Goal: Task Accomplishment & Management: Use online tool/utility

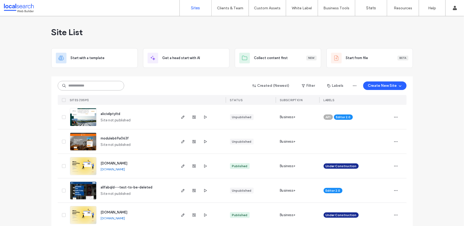
click at [95, 85] on input at bounding box center [91, 86] width 66 height 10
paste input "********"
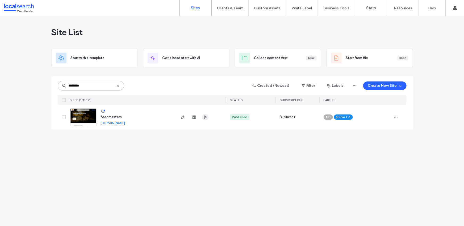
type input "********"
click at [197, 154] on div "Site List Start with a template Get a head start with AI Collect content first …" at bounding box center [232, 121] width 464 height 210
click at [182, 116] on icon "button" at bounding box center [183, 117] width 4 height 4
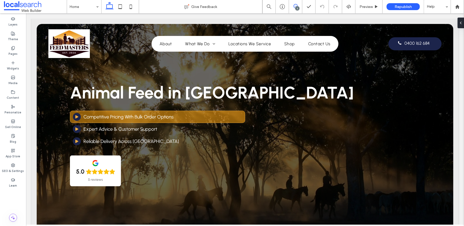
click at [294, 6] on use at bounding box center [296, 6] width 4 height 4
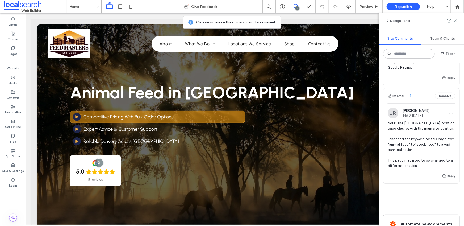
scroll to position [120, 0]
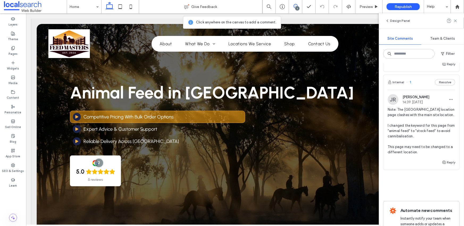
click at [410, 110] on span "Note: The [GEOGRAPHIC_DATA] location page clashes with the main site location. …" at bounding box center [422, 131] width 68 height 48
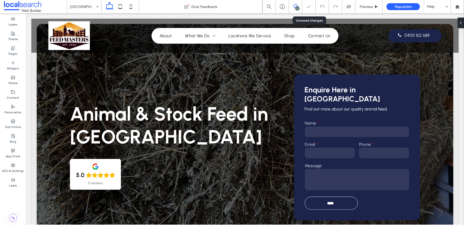
scroll to position [9, 0]
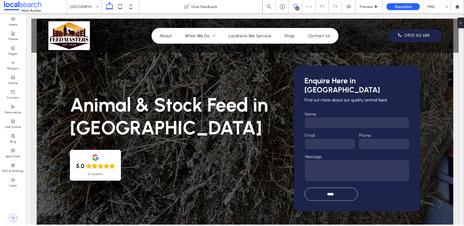
click at [295, 7] on icon at bounding box center [296, 6] width 4 height 4
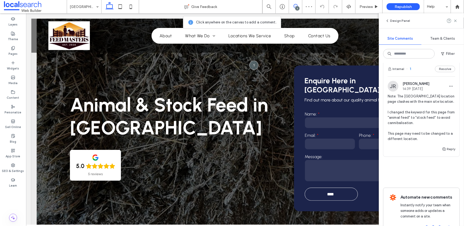
scroll to position [112, 0]
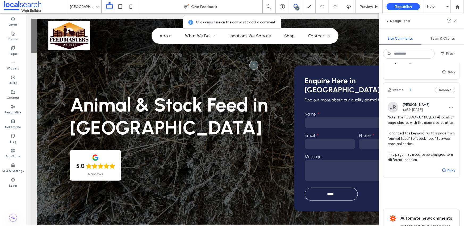
click at [450, 171] on button "Reply" at bounding box center [448, 170] width 13 height 6
type textarea "**********"
click at [441, 201] on button "Submit" at bounding box center [445, 203] width 19 height 6
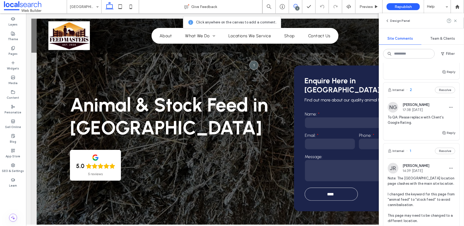
scroll to position [48, 0]
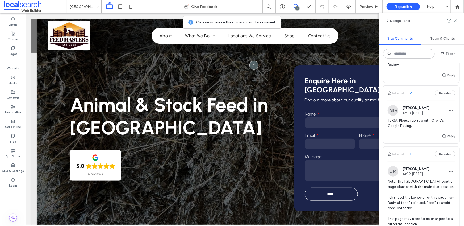
click at [411, 120] on span "To QA: Please replace with Client's Google Rating." at bounding box center [422, 123] width 68 height 11
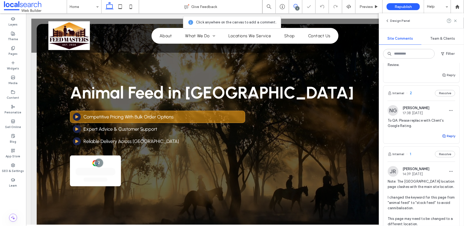
scroll to position [37, 0]
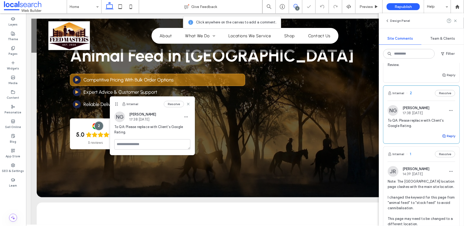
click at [442, 135] on icon "button" at bounding box center [444, 136] width 4 height 4
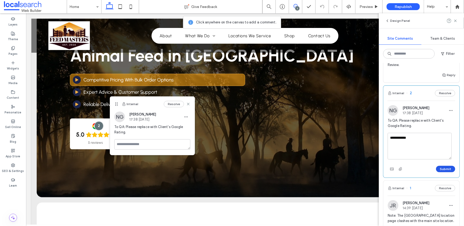
type textarea "**********"
click at [448, 168] on button "Submit" at bounding box center [445, 169] width 19 height 6
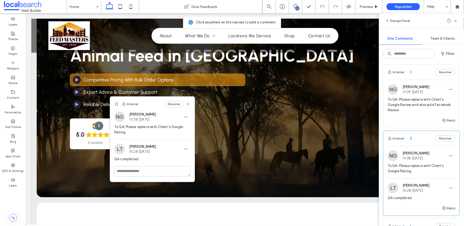
scroll to position [0, 0]
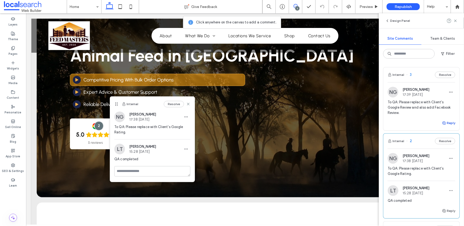
click at [444, 125] on button "Reply" at bounding box center [448, 123] width 13 height 6
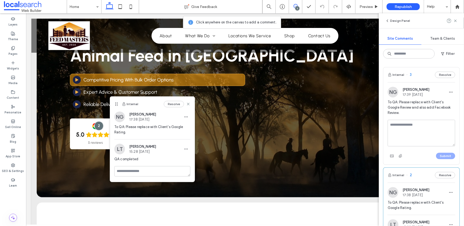
click at [401, 107] on span "To QA: Please replace with Client's Google Review and also add Facebook Review." at bounding box center [422, 107] width 68 height 16
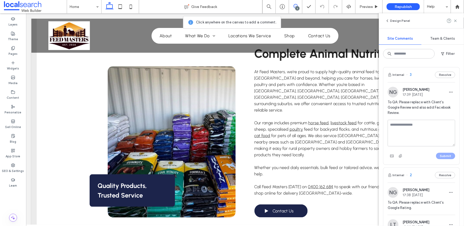
scroll to position [1115, 0]
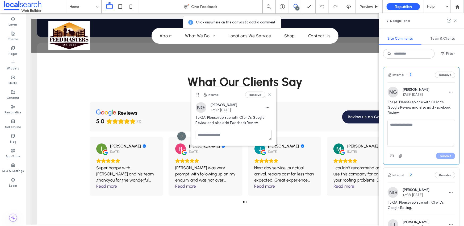
click at [406, 127] on textarea at bounding box center [422, 133] width 68 height 27
type textarea "**********"
click at [442, 156] on button "Submit" at bounding box center [445, 156] width 19 height 6
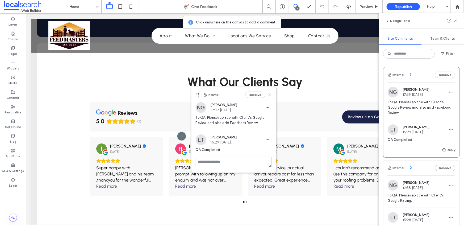
click at [270, 95] on icon at bounding box center [270, 95] width 4 height 4
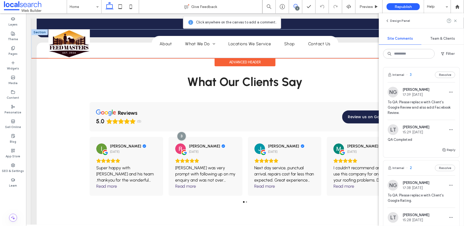
scroll to position [609, 0]
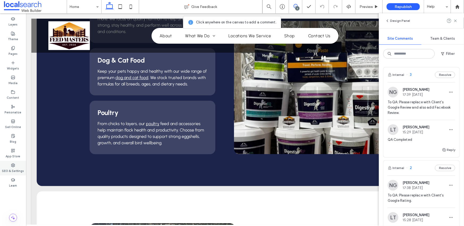
click at [15, 163] on icon at bounding box center [13, 165] width 4 height 4
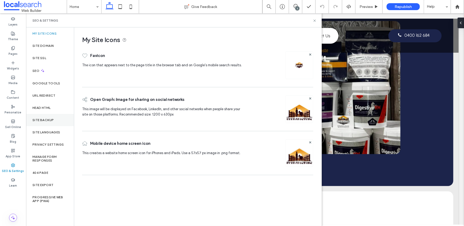
click at [48, 119] on label "Site Backup" at bounding box center [42, 120] width 21 height 4
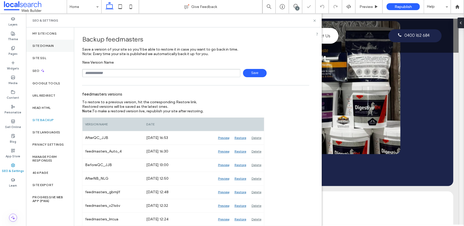
click at [53, 41] on div "Site Domain" at bounding box center [50, 46] width 48 height 12
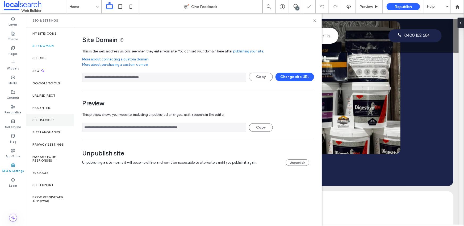
click at [51, 117] on div "Site Backup" at bounding box center [50, 120] width 48 height 12
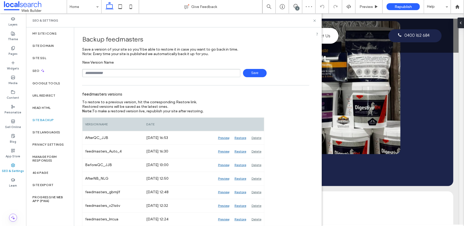
click at [113, 72] on input "text" at bounding box center [161, 73] width 158 height 8
type input "********"
click at [251, 70] on span "Save" at bounding box center [255, 73] width 24 height 8
click at [43, 69] on icon at bounding box center [42, 70] width 5 height 5
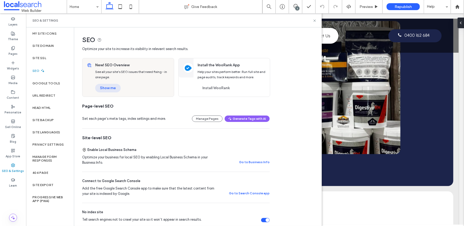
click at [110, 87] on button "Show me" at bounding box center [108, 88] width 26 height 9
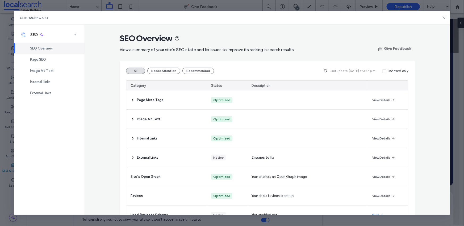
scroll to position [37, 0]
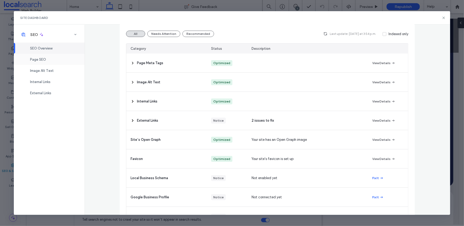
click at [48, 60] on div "Page SEO" at bounding box center [49, 59] width 71 height 11
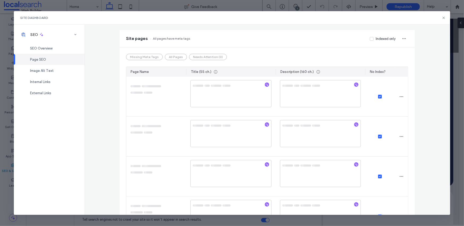
scroll to position [0, 0]
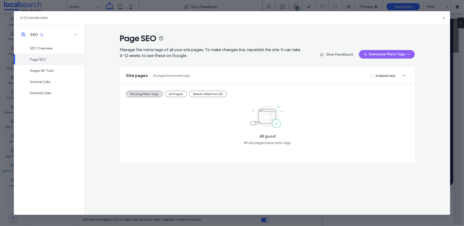
click at [175, 97] on div "Missing Meta Tags All Pages Needs Attention (0) All good All site pages have me…" at bounding box center [267, 123] width 295 height 78
click at [175, 95] on button "All Pages" at bounding box center [176, 94] width 22 height 6
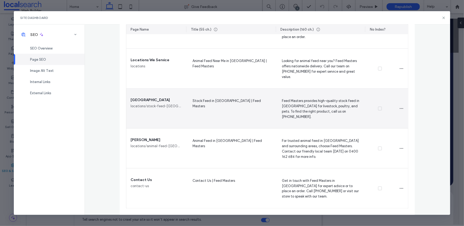
scroll to position [344, 0]
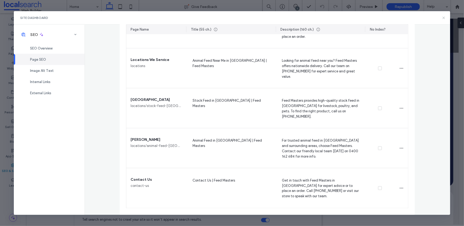
click at [444, 18] on use at bounding box center [444, 17] width 2 height 2
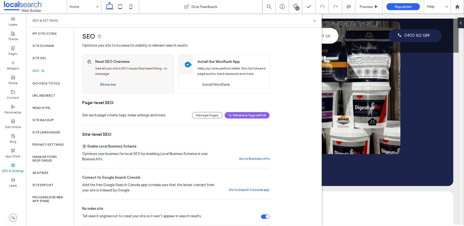
scroll to position [0, 0]
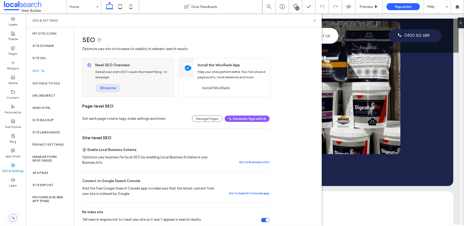
click at [102, 90] on button "Show me" at bounding box center [108, 88] width 26 height 9
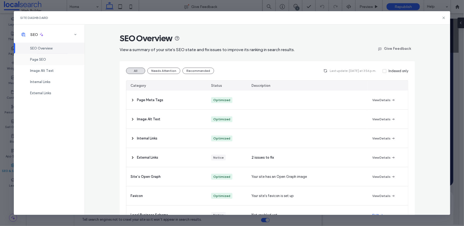
click at [48, 61] on div "Page SEO" at bounding box center [49, 59] width 71 height 11
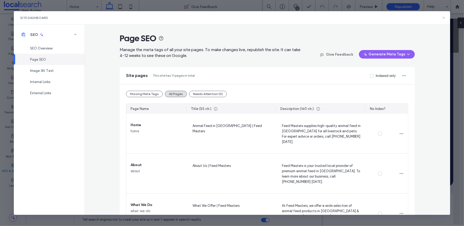
click at [445, 17] on icon at bounding box center [444, 18] width 4 height 4
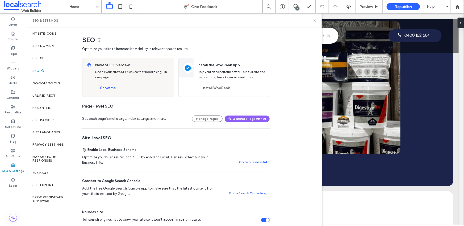
click at [316, 20] on icon at bounding box center [315, 21] width 4 height 4
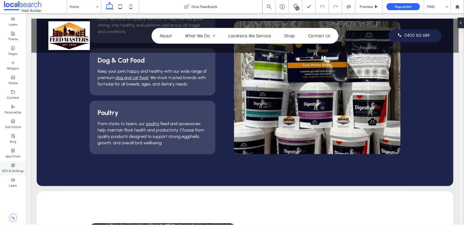
click at [16, 169] on label "SEO & Settings" at bounding box center [13, 170] width 22 height 6
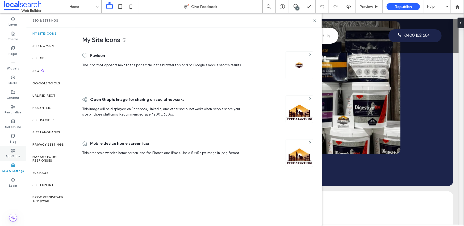
click at [14, 151] on use at bounding box center [12, 150] width 3 height 3
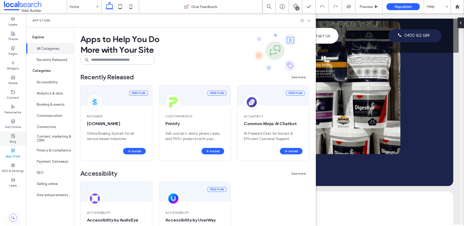
click at [13, 140] on label "Blog" at bounding box center [13, 141] width 6 height 6
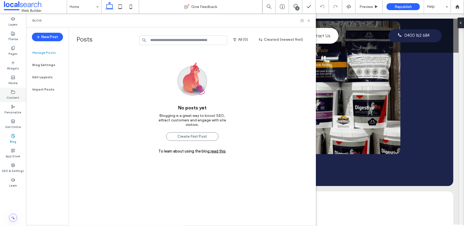
click at [15, 92] on icon at bounding box center [13, 92] width 4 height 4
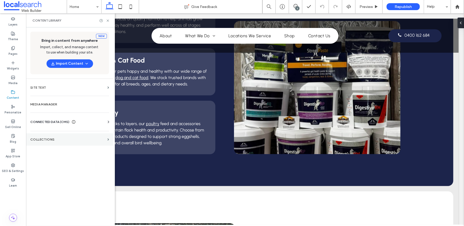
click at [47, 140] on label "Collections" at bounding box center [67, 140] width 75 height 4
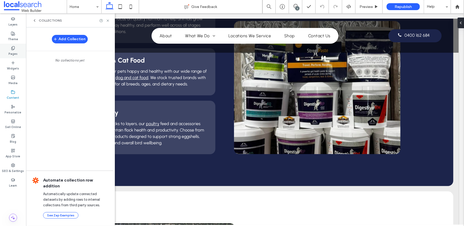
click at [13, 50] on use at bounding box center [12, 47] width 3 height 3
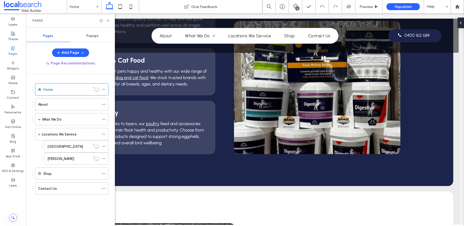
click at [91, 36] on span "Popups" at bounding box center [93, 36] width 12 height 4
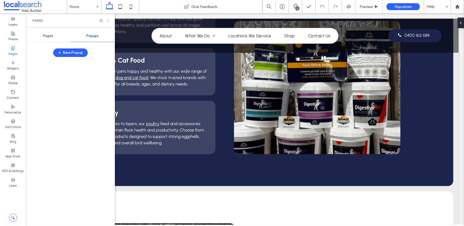
drag, startPoint x: 108, startPoint y: 20, endPoint x: 79, endPoint y: 6, distance: 32.6
click at [108, 20] on icon at bounding box center [108, 21] width 4 height 4
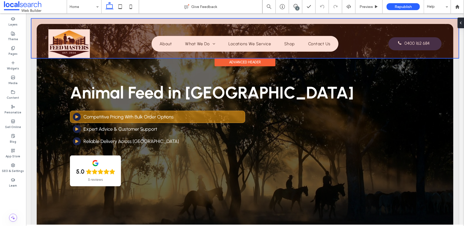
click at [74, 39] on div at bounding box center [244, 37] width 427 height 39
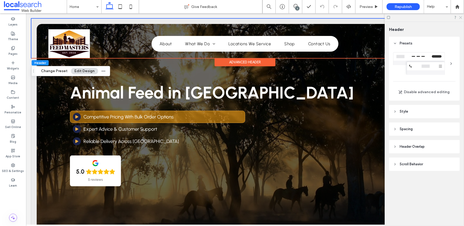
click at [461, 16] on icon at bounding box center [460, 16] width 3 height 3
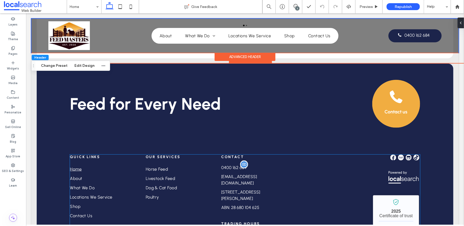
scroll to position [1305, 0]
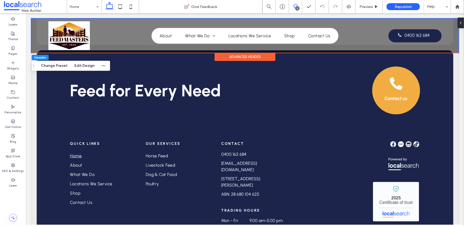
click at [293, 8] on span at bounding box center [295, 6] width 13 height 4
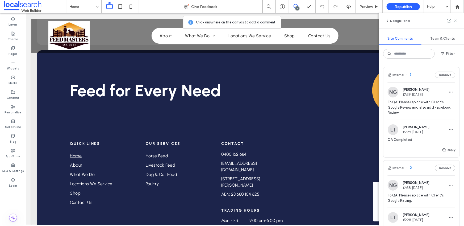
click at [456, 20] on icon at bounding box center [456, 21] width 4 height 4
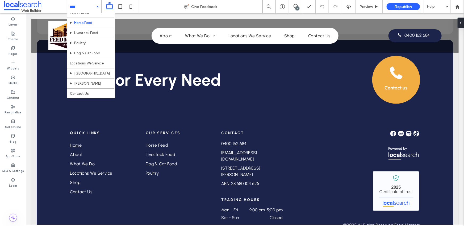
scroll to position [29, 0]
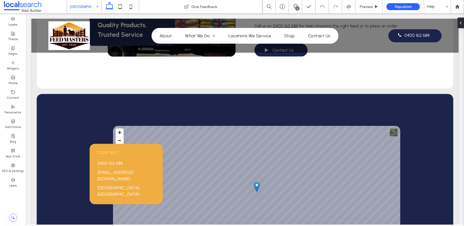
scroll to position [406, 0]
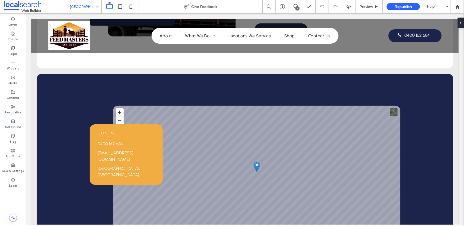
click at [98, 6] on div "[GEOGRAPHIC_DATA]" at bounding box center [84, 6] width 34 height 13
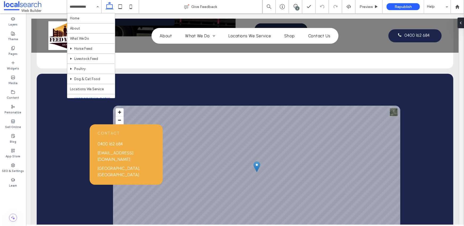
drag, startPoint x: 76, startPoint y: 5, endPoint x: 78, endPoint y: 8, distance: 4.2
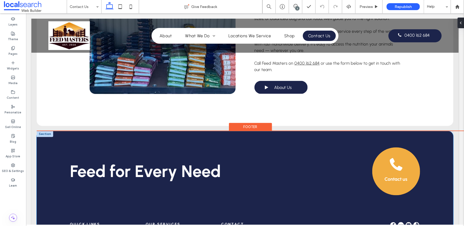
scroll to position [543, 0]
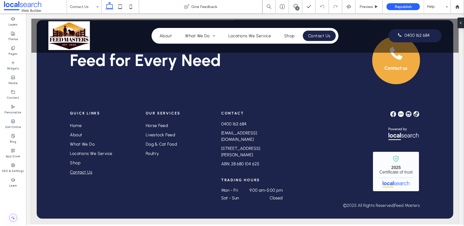
click at [85, 9] on input at bounding box center [83, 6] width 26 height 13
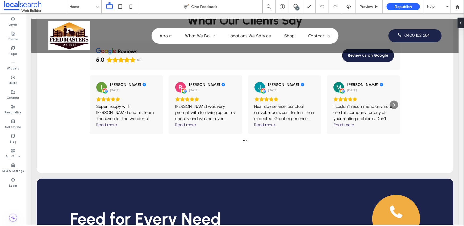
scroll to position [1288, 0]
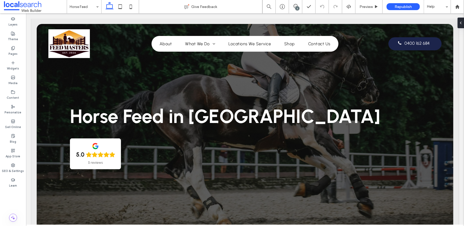
click at [87, 6] on input at bounding box center [83, 6] width 26 height 13
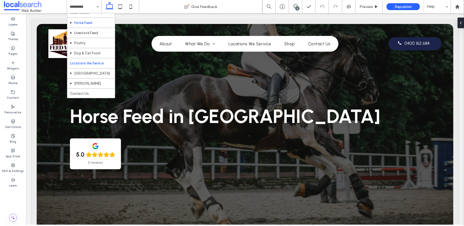
scroll to position [29, 0]
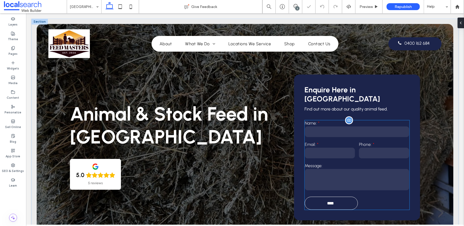
click at [343, 142] on label "Email:" at bounding box center [330, 144] width 50 height 5
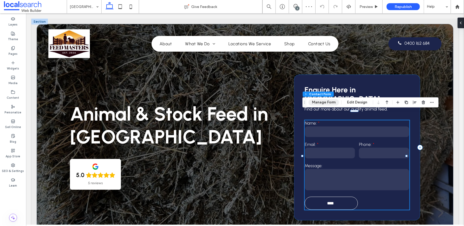
click at [324, 101] on button "Manage Form" at bounding box center [324, 102] width 31 height 6
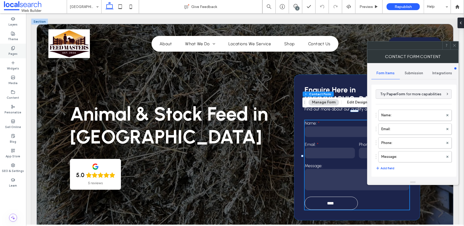
click at [15, 51] on label "Pages" at bounding box center [13, 53] width 9 height 6
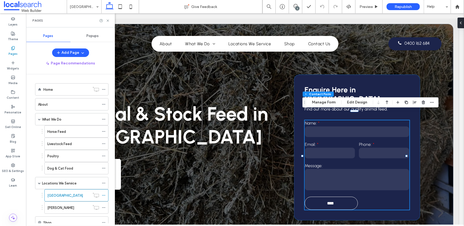
click at [14, 51] on label "Pages" at bounding box center [13, 53] width 9 height 6
click at [10, 33] on div "Theme" at bounding box center [13, 36] width 26 height 15
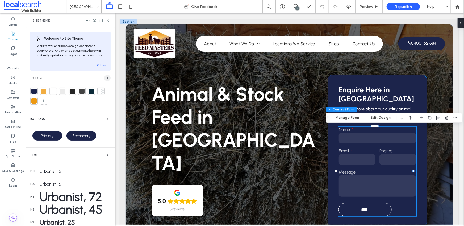
click at [105, 78] on icon "button" at bounding box center [107, 78] width 4 height 4
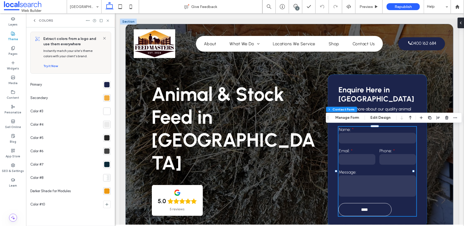
click at [106, 85] on div at bounding box center [106, 84] width 5 height 5
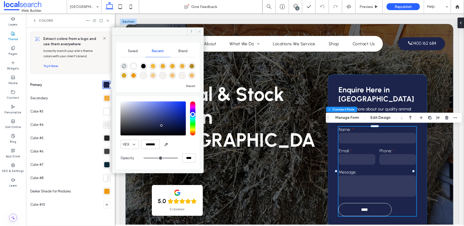
click at [201, 31] on icon at bounding box center [200, 32] width 4 height 4
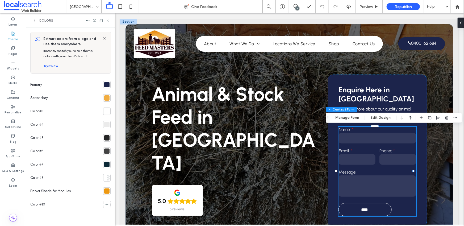
click at [108, 20] on icon at bounding box center [108, 21] width 4 height 4
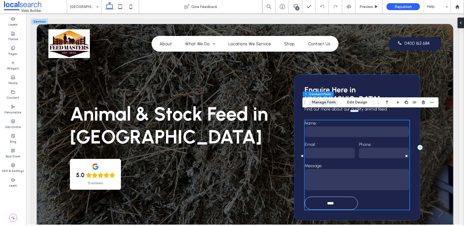
click at [321, 102] on button "Manage Form" at bounding box center [324, 102] width 31 height 6
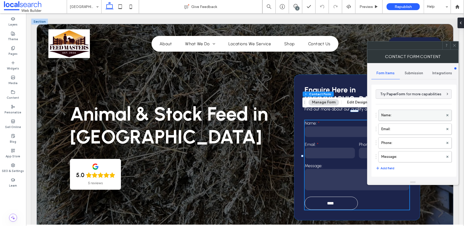
click at [393, 114] on label "Name:" at bounding box center [412, 115] width 62 height 11
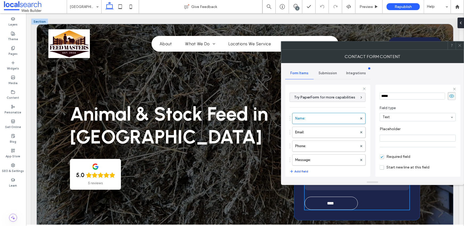
scroll to position [18, 0]
click at [332, 136] on label "Email:" at bounding box center [326, 132] width 62 height 11
click at [332, 148] on label "Phone:" at bounding box center [326, 146] width 62 height 11
click at [331, 162] on label "Message:" at bounding box center [326, 160] width 62 height 11
type input "**"
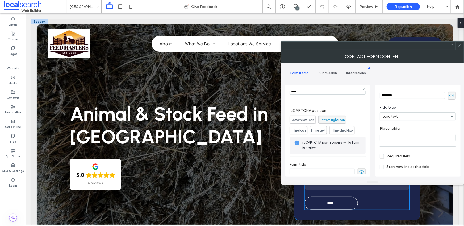
scroll to position [111, 0]
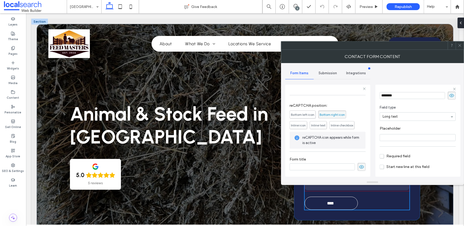
click at [334, 73] on span "Submission" at bounding box center [328, 73] width 18 height 4
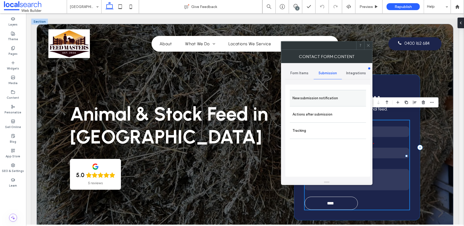
click at [324, 100] on label "New submission notification" at bounding box center [328, 98] width 71 height 11
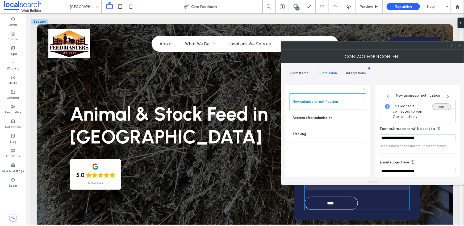
click at [440, 106] on button "Edit" at bounding box center [441, 106] width 19 height 6
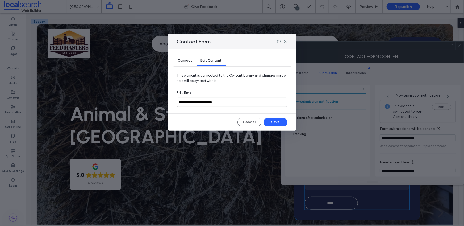
drag, startPoint x: 236, startPoint y: 104, endPoint x: 178, endPoint y: 101, distance: 58.8
click at [178, 101] on input "**********" at bounding box center [232, 102] width 111 height 9
drag, startPoint x: 237, startPoint y: 103, endPoint x: 161, endPoint y: 101, distance: 76.6
click at [157, 104] on div "**********" at bounding box center [232, 113] width 464 height 226
type input "**********"
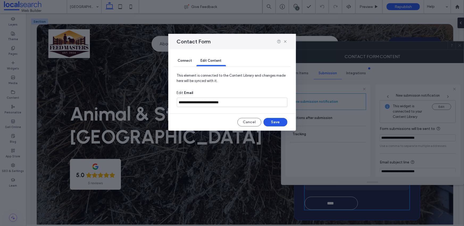
click at [279, 122] on button "Save" at bounding box center [276, 122] width 24 height 9
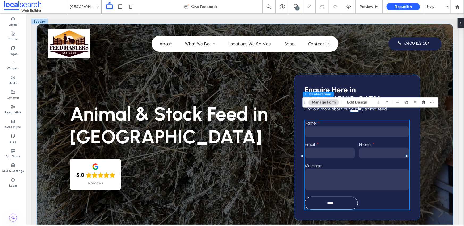
type input "**"
type input "*"
type input "***"
type input "**"
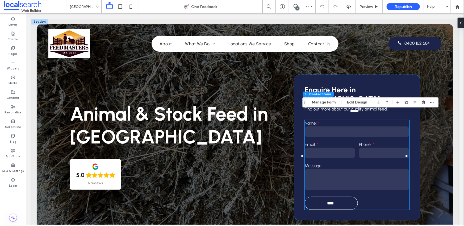
scroll to position [0, 0]
drag, startPoint x: 85, startPoint y: 10, endPoint x: 88, endPoint y: 12, distance: 3.1
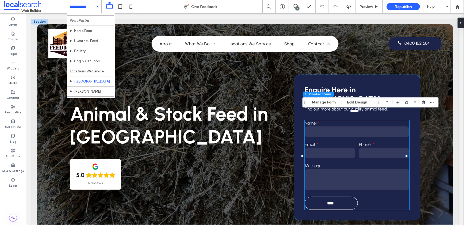
scroll to position [29, 0]
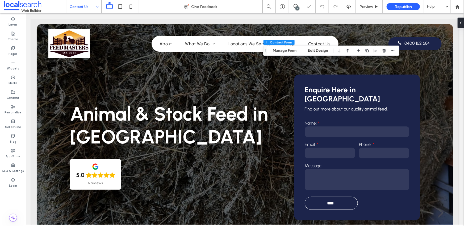
type input "**"
type input "*"
type input "***"
type input "**"
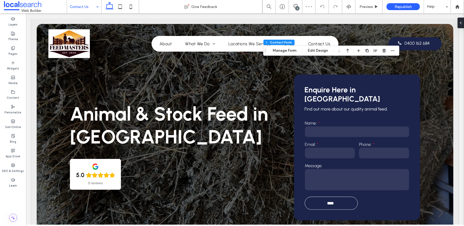
click at [278, 47] on div "Section Column Contact Form Manage Form Edit Design" at bounding box center [331, 50] width 136 height 10
click at [280, 54] on div "Section Column Contact Form Manage Form Edit Design" at bounding box center [331, 50] width 136 height 10
click at [279, 51] on button "Manage Form" at bounding box center [284, 50] width 31 height 6
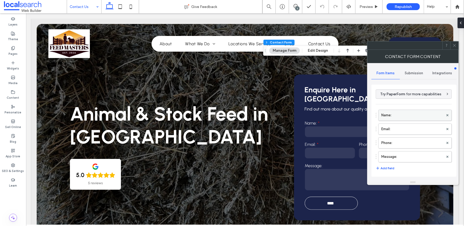
click at [386, 117] on label "Name:" at bounding box center [412, 115] width 62 height 11
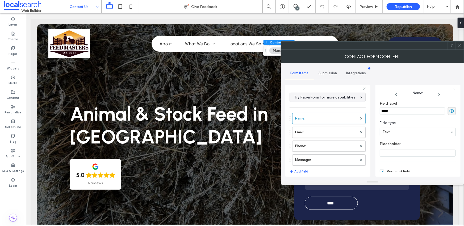
scroll to position [8, 0]
click at [334, 129] on label "Email:" at bounding box center [326, 132] width 62 height 11
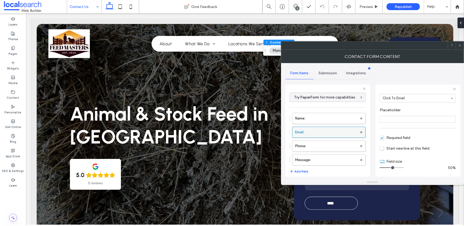
scroll to position [38, 0]
click at [334, 148] on label "Phone:" at bounding box center [326, 146] width 62 height 11
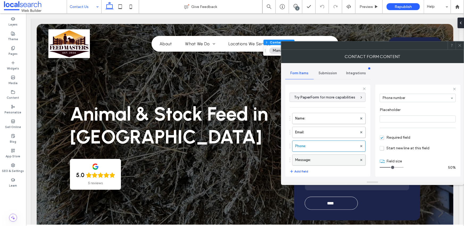
click at [330, 155] on label "Message:" at bounding box center [326, 160] width 62 height 11
type input "**"
click at [321, 73] on span "Submission" at bounding box center [328, 73] width 18 height 4
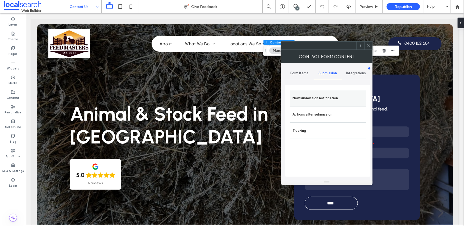
click at [319, 96] on label "New submission notification" at bounding box center [328, 98] width 71 height 11
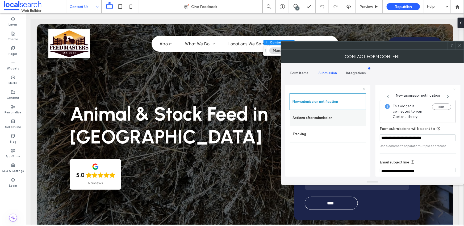
click at [334, 119] on label "Actions after submission" at bounding box center [328, 118] width 71 height 11
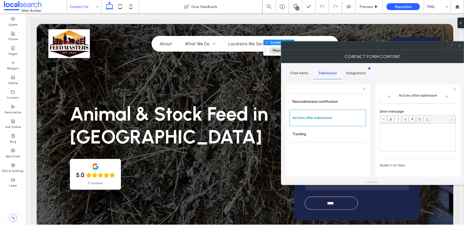
scroll to position [92, 0]
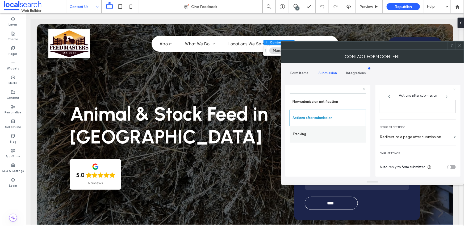
click at [329, 131] on label "Tracking" at bounding box center [328, 134] width 71 height 11
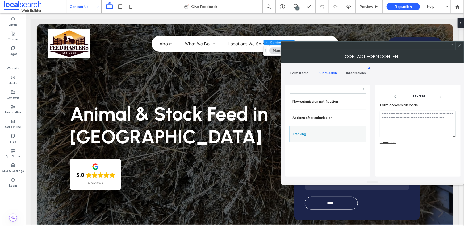
scroll to position [0, 0]
click at [458, 45] on icon at bounding box center [460, 45] width 4 height 4
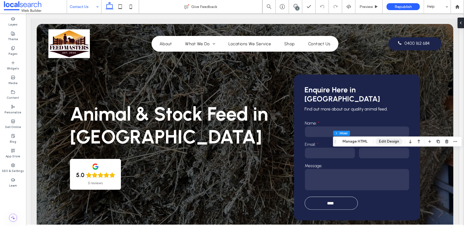
click at [392, 142] on button "Edit Design" at bounding box center [389, 141] width 27 height 6
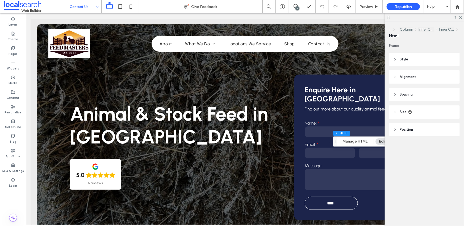
click at [399, 107] on header "Size" at bounding box center [424, 111] width 71 height 13
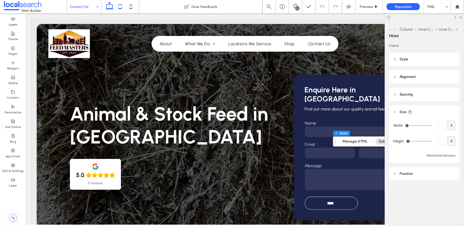
click at [121, 6] on icon at bounding box center [120, 6] width 11 height 11
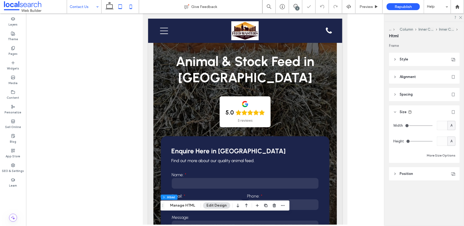
click at [127, 5] on icon at bounding box center [131, 6] width 11 height 11
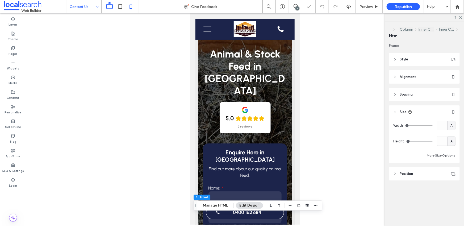
click at [107, 8] on icon at bounding box center [109, 6] width 11 height 11
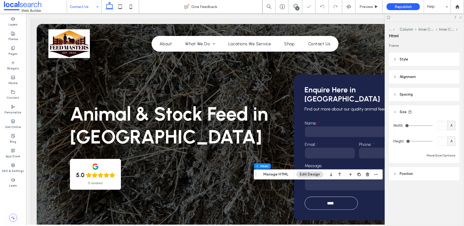
click at [461, 17] on icon at bounding box center [460, 16] width 3 height 3
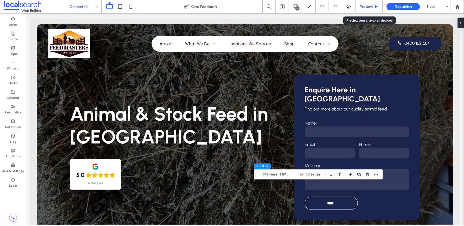
click at [367, 6] on span "Preview" at bounding box center [366, 7] width 13 height 5
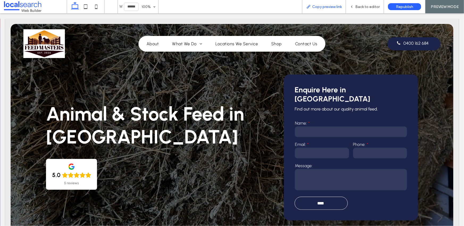
click at [323, 6] on span "Copy preview link" at bounding box center [327, 7] width 30 height 5
click at [371, 7] on span "Back to editor" at bounding box center [367, 7] width 24 height 5
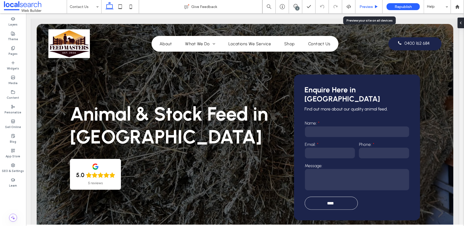
click at [368, 7] on span "Preview" at bounding box center [366, 7] width 13 height 5
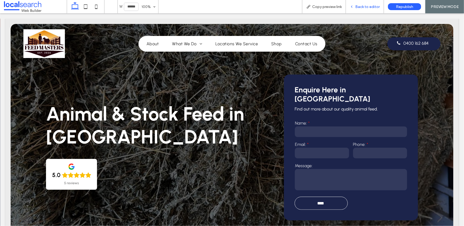
click at [364, 7] on span "Back to editor" at bounding box center [367, 7] width 24 height 5
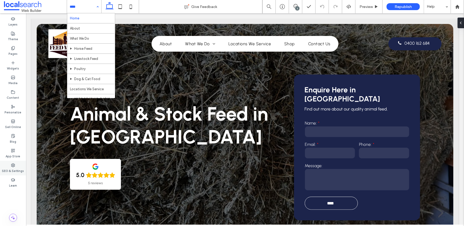
click at [14, 169] on label "SEO & Settings" at bounding box center [13, 170] width 22 height 6
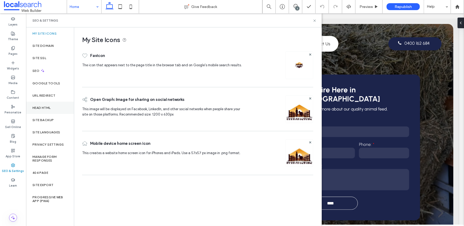
click at [37, 105] on div "Head HTML" at bounding box center [50, 108] width 48 height 12
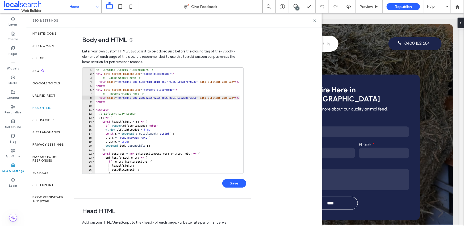
click at [124, 97] on div "<!-- Elfsight Widgets Placeholders --> < div data-target-placeholder = "badge-p…" at bounding box center [250, 123] width 310 height 110
drag, startPoint x: 123, startPoint y: 98, endPoint x: 216, endPoint y: 98, distance: 93.1
click at [216, 98] on div "<!-- Elfsight Widgets Placeholders --> < div data-target-placeholder = "badge-p…" at bounding box center [250, 123] width 310 height 110
paste textarea "Cursor at row 8"
type textarea "**********"
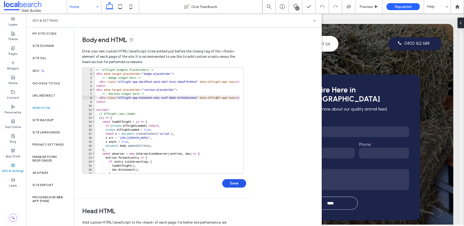
click at [231, 182] on button "Save" at bounding box center [234, 183] width 24 height 9
click at [316, 22] on icon at bounding box center [315, 21] width 4 height 4
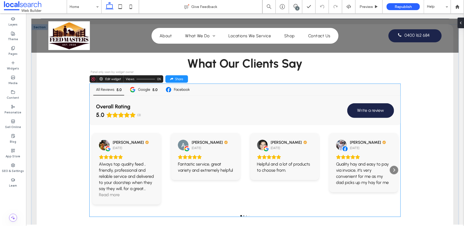
scroll to position [1126, 0]
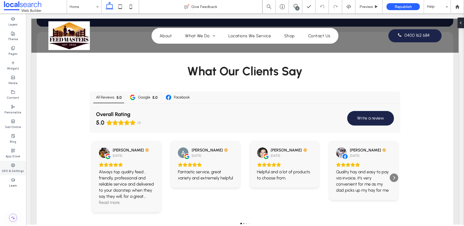
click at [9, 163] on div "SEO & Settings" at bounding box center [13, 168] width 26 height 15
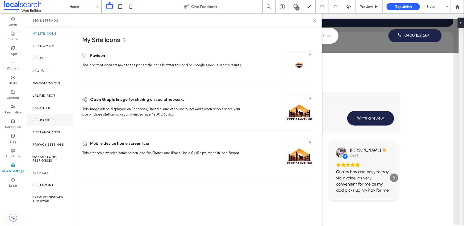
click at [43, 116] on div "Site Backup" at bounding box center [50, 120] width 48 height 12
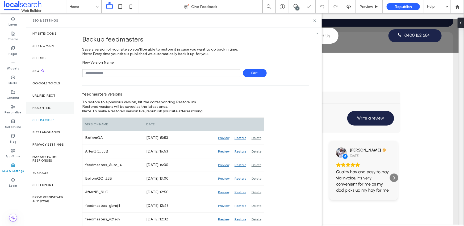
click at [40, 108] on label "Head HTML" at bounding box center [41, 108] width 18 height 4
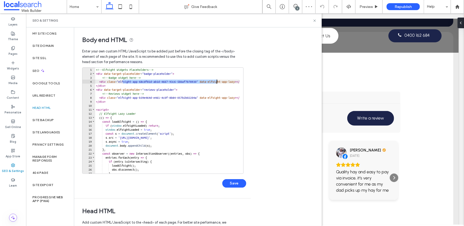
drag, startPoint x: 123, startPoint y: 82, endPoint x: 217, endPoint y: 82, distance: 93.9
click at [217, 82] on div "<!-- Elfsight Widgets Placeholders --> < div data-target-placeholder = "badge-p…" at bounding box center [250, 123] width 310 height 110
paste textarea "Cursor at row 4"
type textarea "**********"
click at [236, 185] on button "Save" at bounding box center [234, 183] width 24 height 9
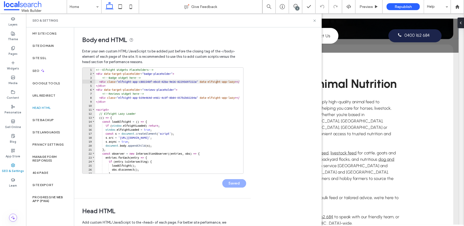
scroll to position [317, 0]
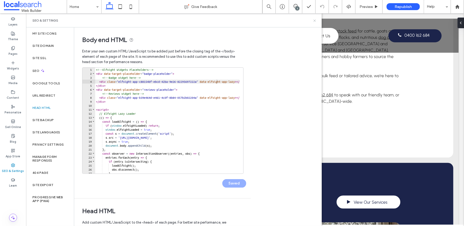
click at [315, 20] on use at bounding box center [315, 20] width 2 height 2
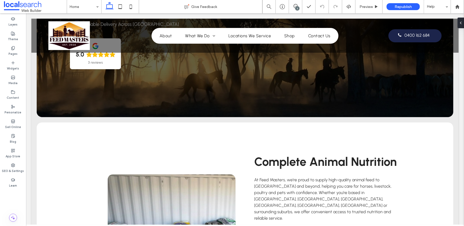
scroll to position [0, 0]
